Goal: Transaction & Acquisition: Book appointment/travel/reservation

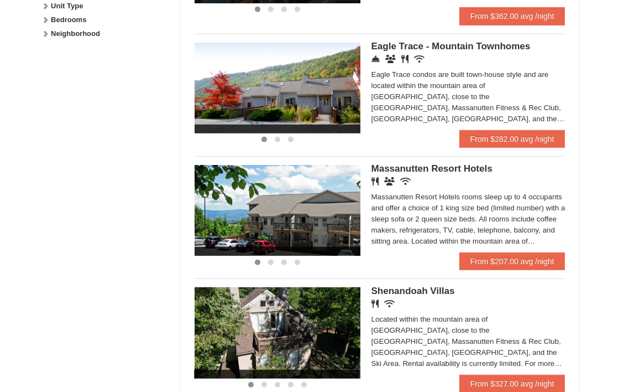
scroll to position [609, 0]
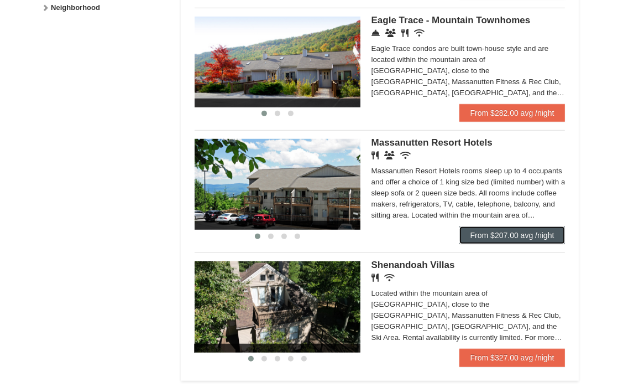
click at [501, 238] on link "From $207.00 avg /night" at bounding box center [513, 235] width 106 height 18
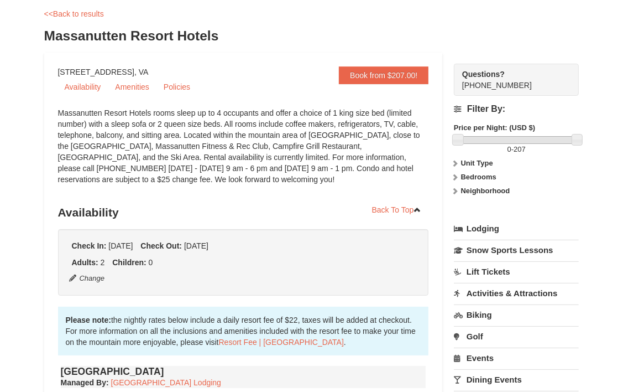
scroll to position [55, 0]
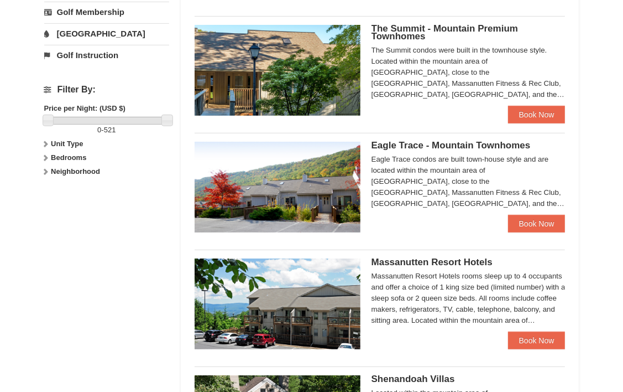
scroll to position [664, 0]
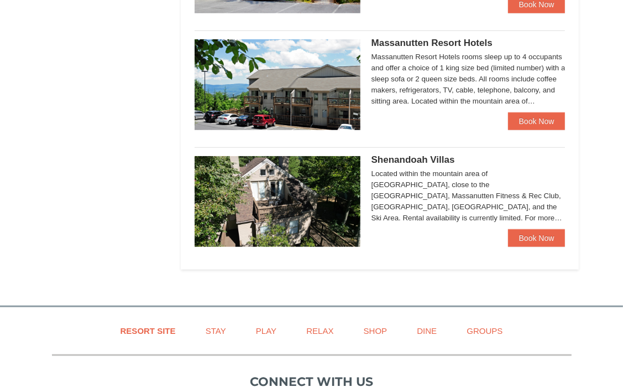
click at [298, 196] on img at bounding box center [278, 201] width 166 height 91
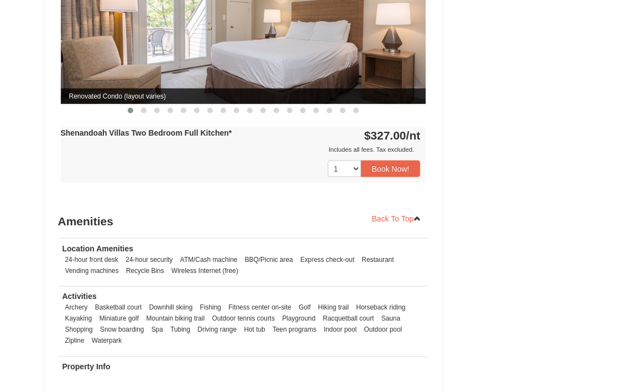
scroll to position [1106, 0]
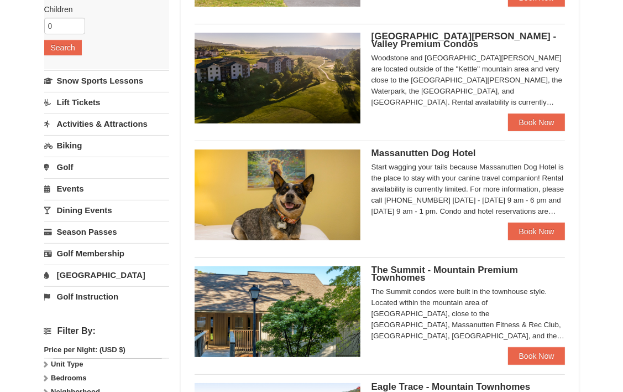
scroll to position [202, 0]
